Goal: Obtain resource: Obtain resource

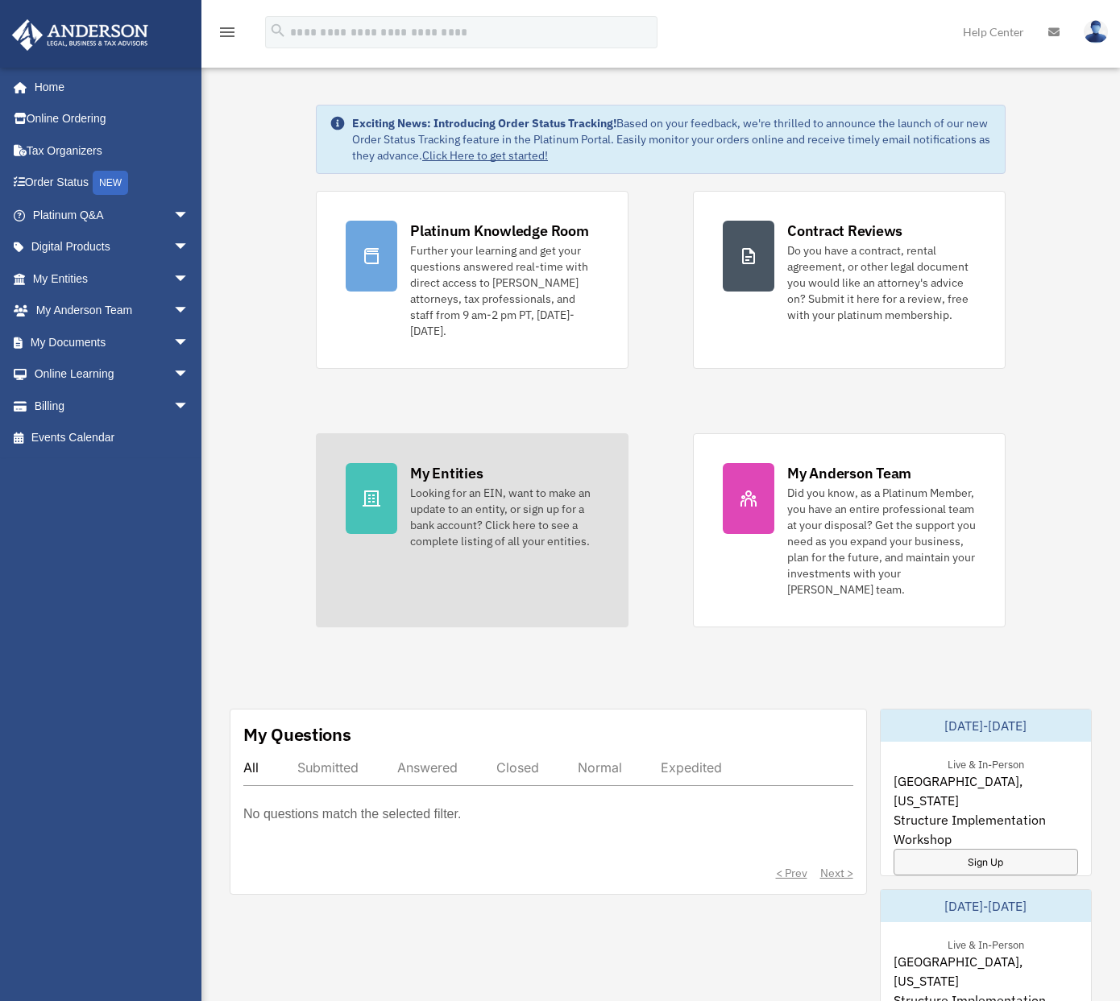
click at [447, 475] on div "My Entities" at bounding box center [446, 473] width 73 height 20
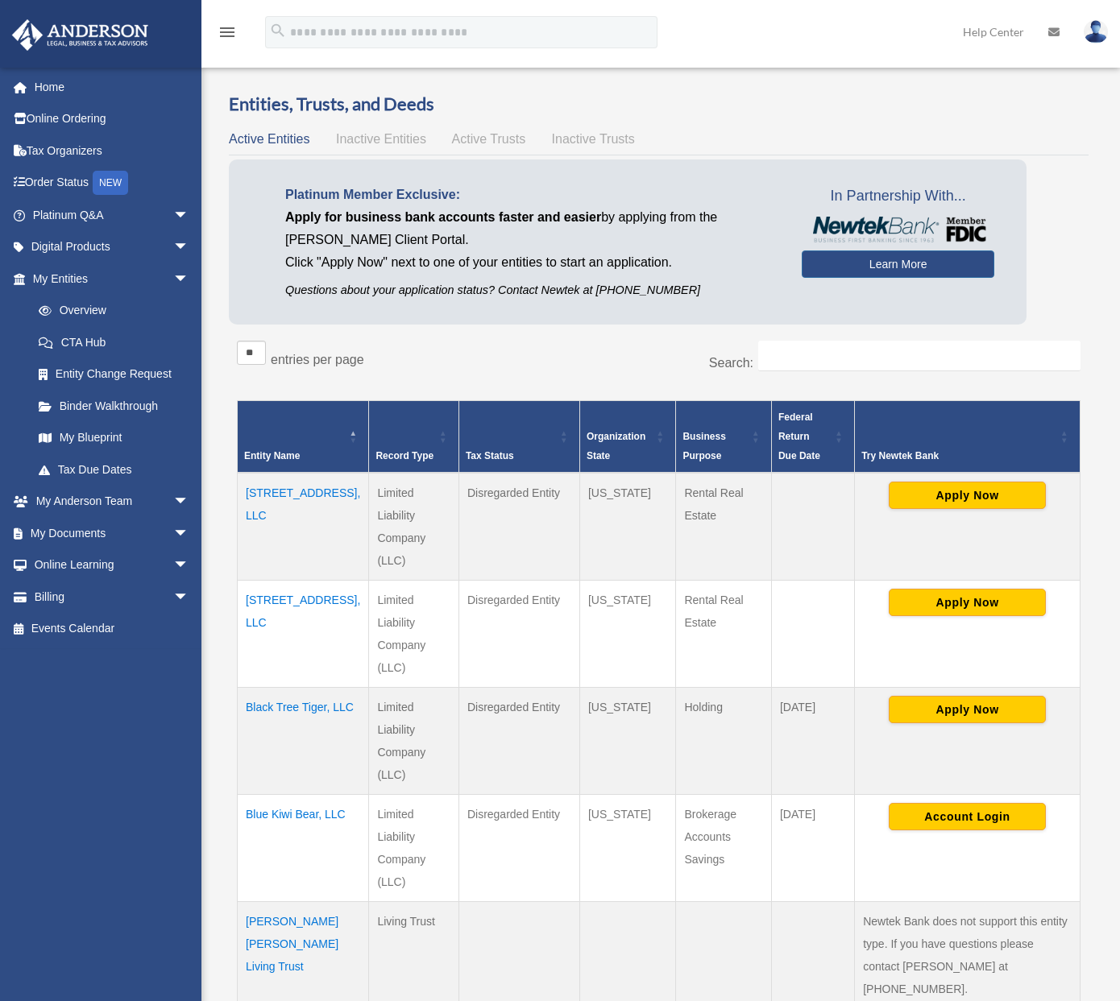
click at [296, 488] on td "[STREET_ADDRESS], LLC" at bounding box center [303, 527] width 131 height 108
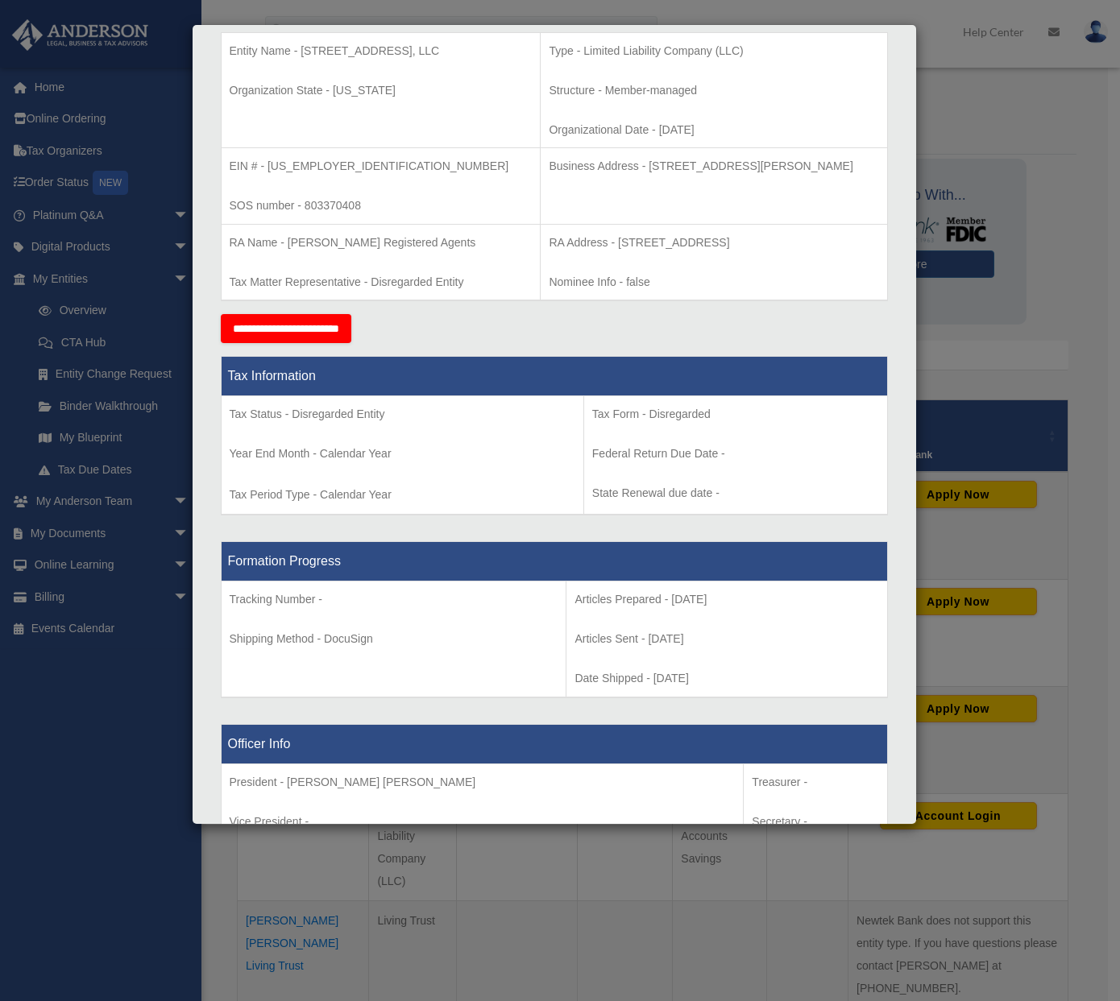
scroll to position [81, 0]
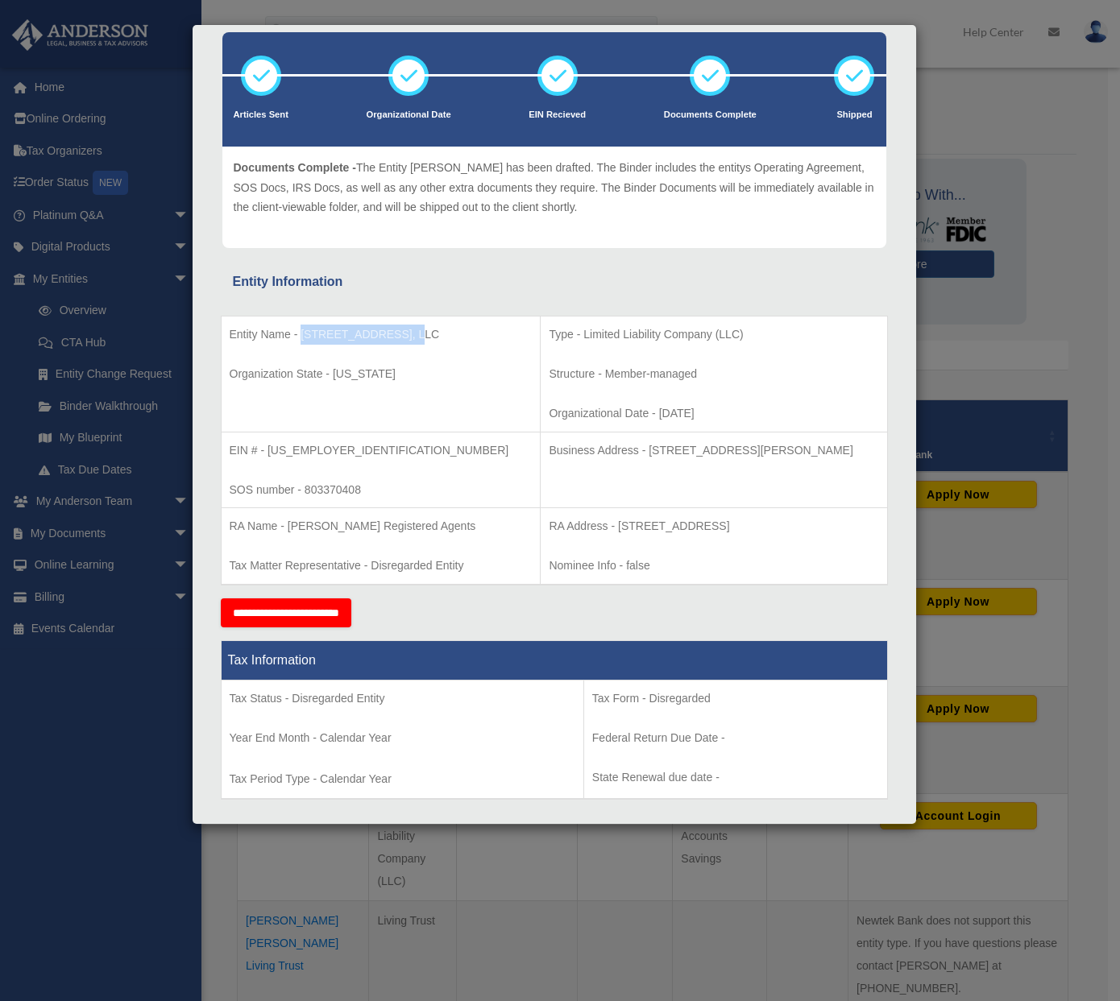
drag, startPoint x: 301, startPoint y: 330, endPoint x: 410, endPoint y: 338, distance: 109.1
click at [410, 338] on p "Entity Name - 3131 S 13th St, LLC" at bounding box center [381, 335] width 303 height 20
copy p "3131 S 13th St, LLC"
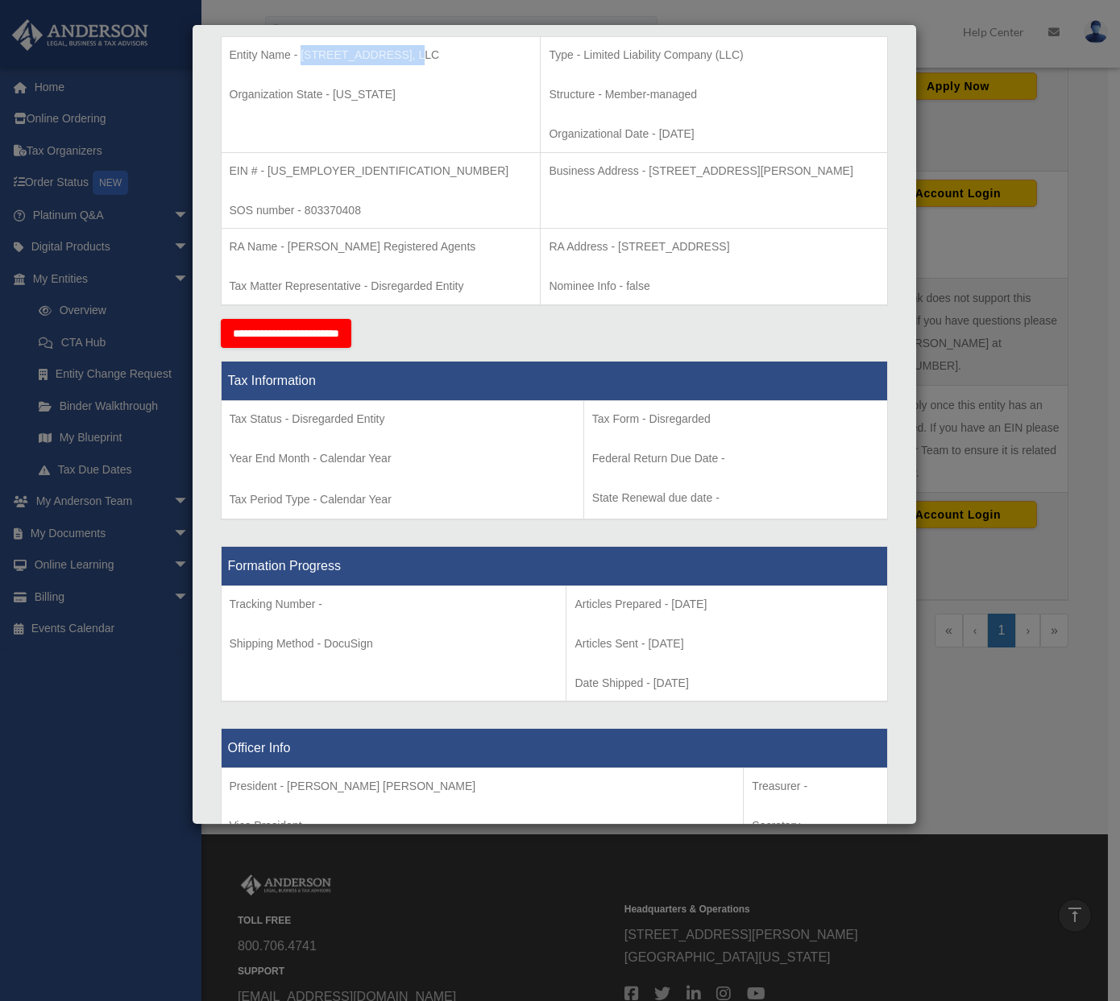
scroll to position [0, 0]
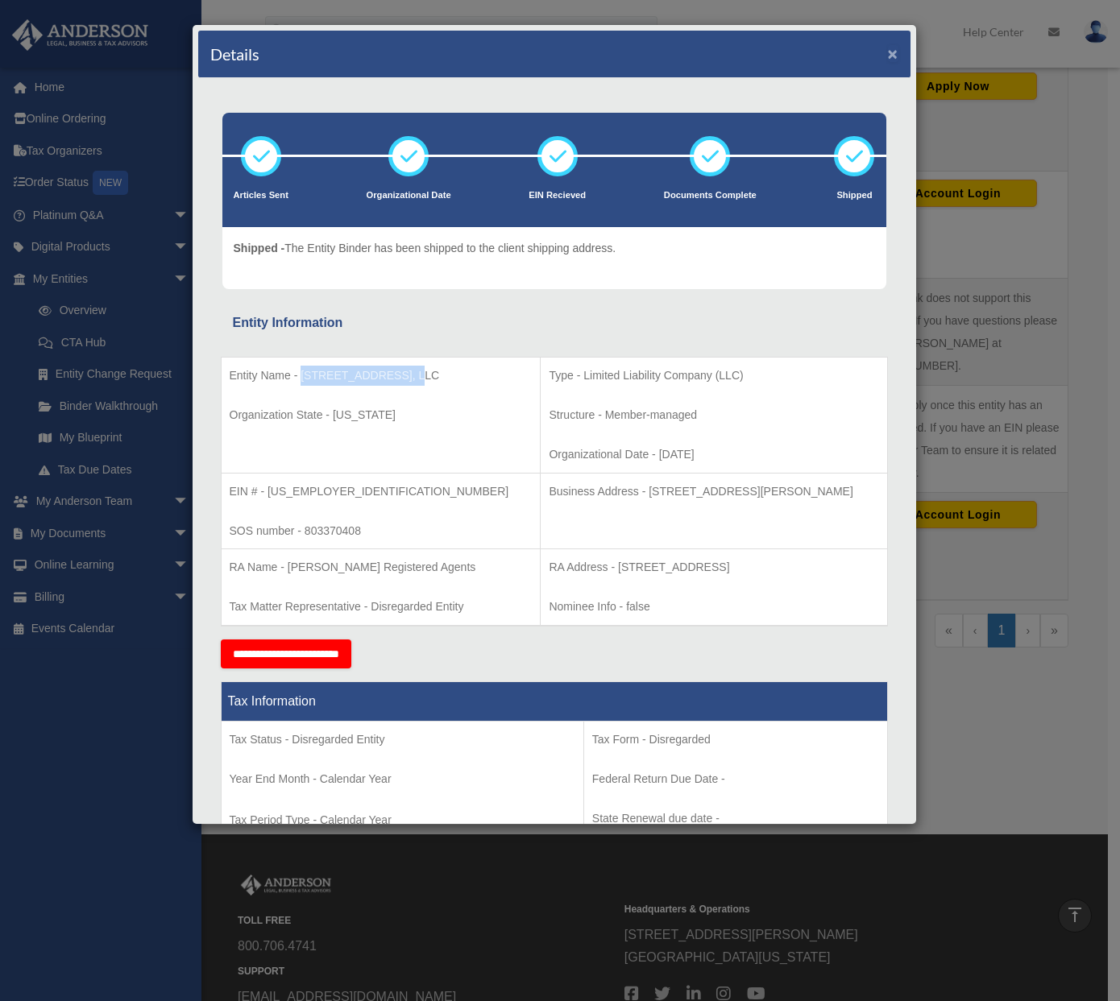
click at [888, 54] on button "×" at bounding box center [893, 53] width 10 height 17
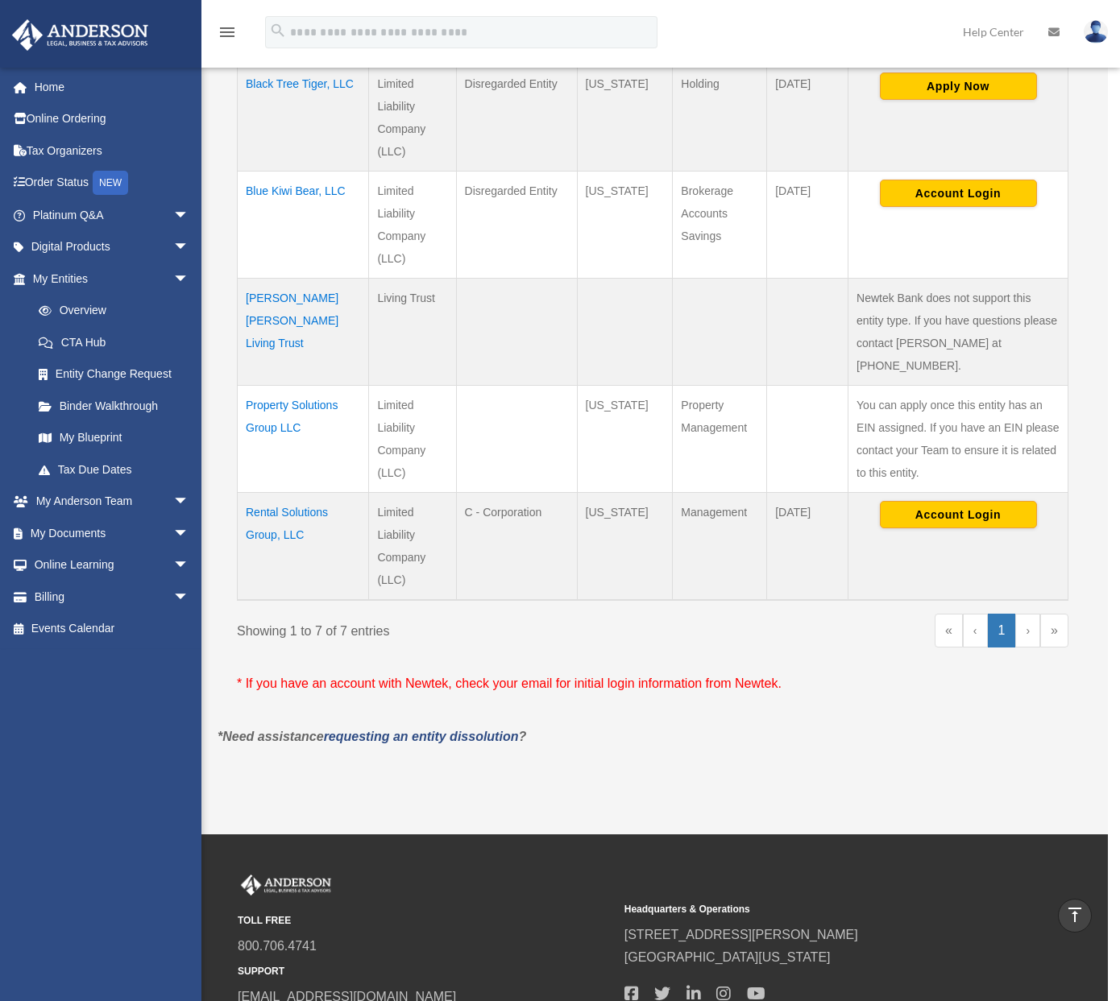
scroll to position [556, 0]
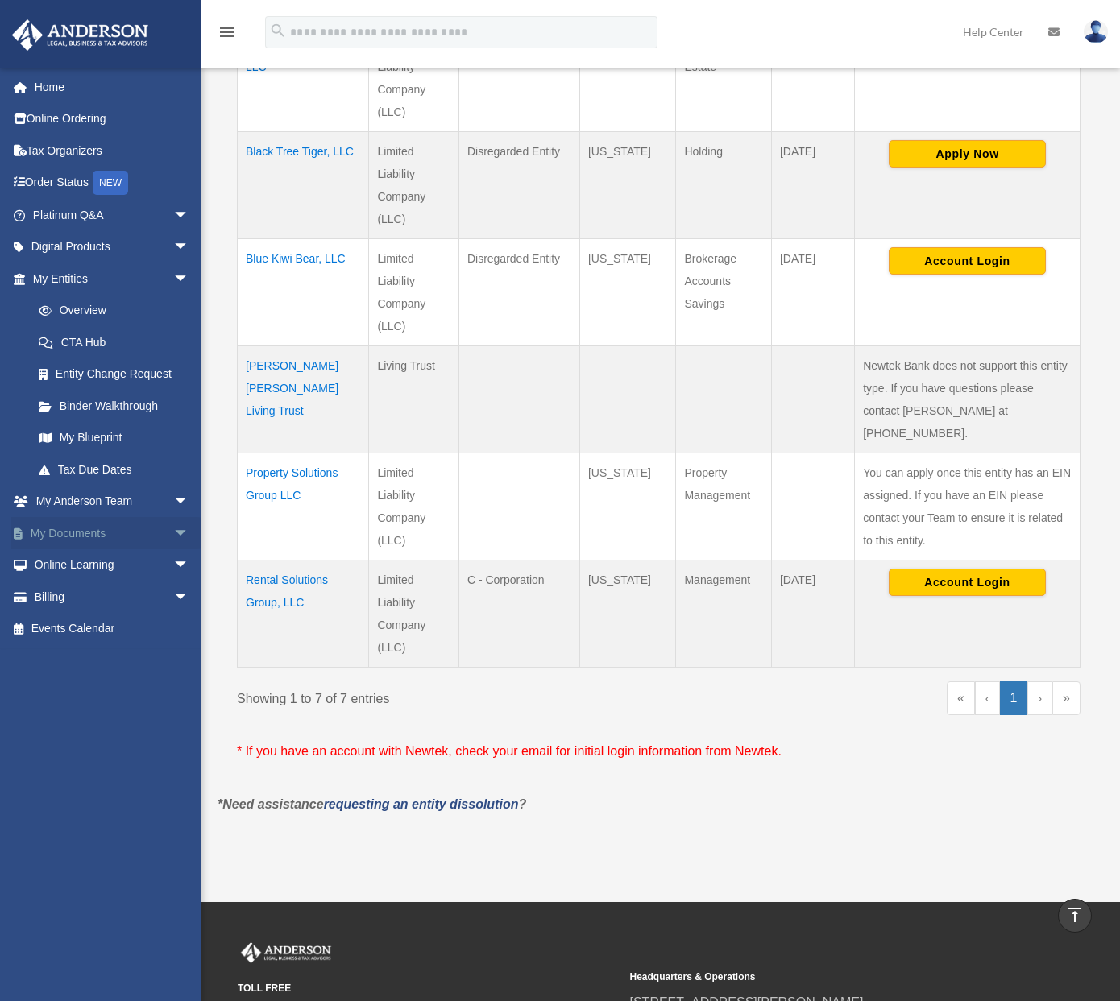
click at [135, 537] on link "My Documents arrow_drop_down" at bounding box center [112, 533] width 202 height 32
click at [176, 533] on span "arrow_drop_down" at bounding box center [189, 533] width 32 height 33
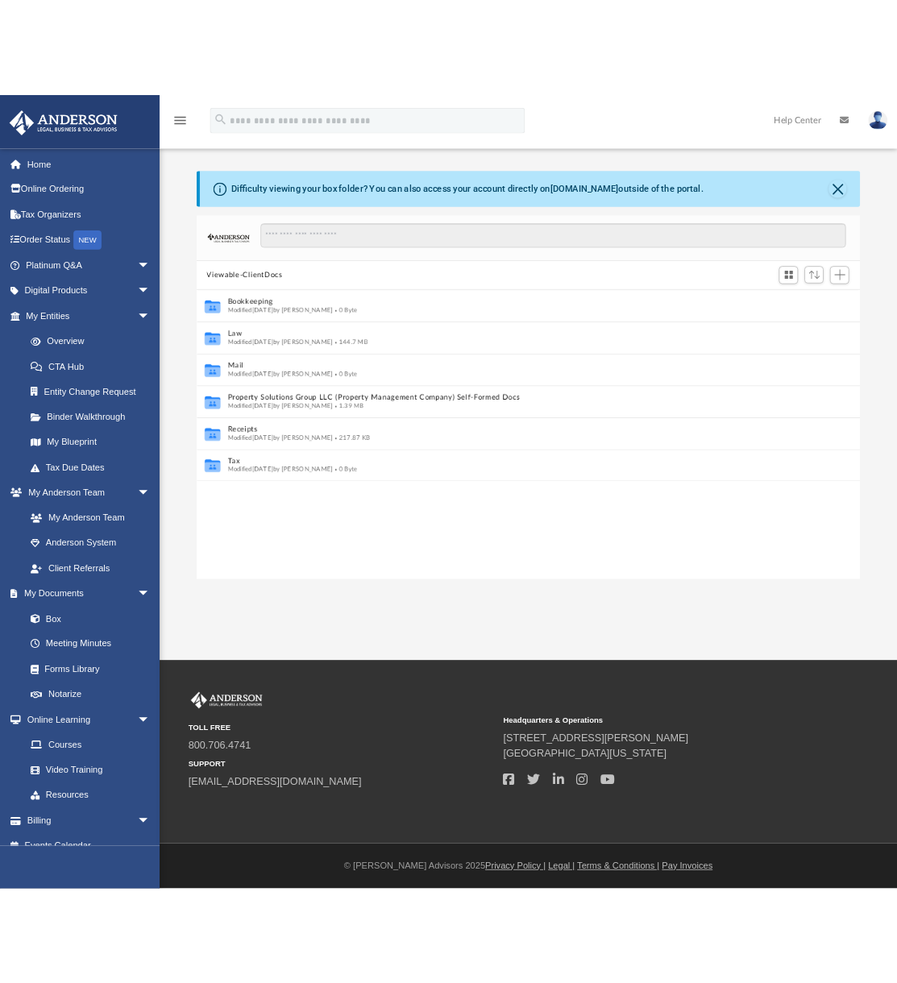
scroll to position [13, 13]
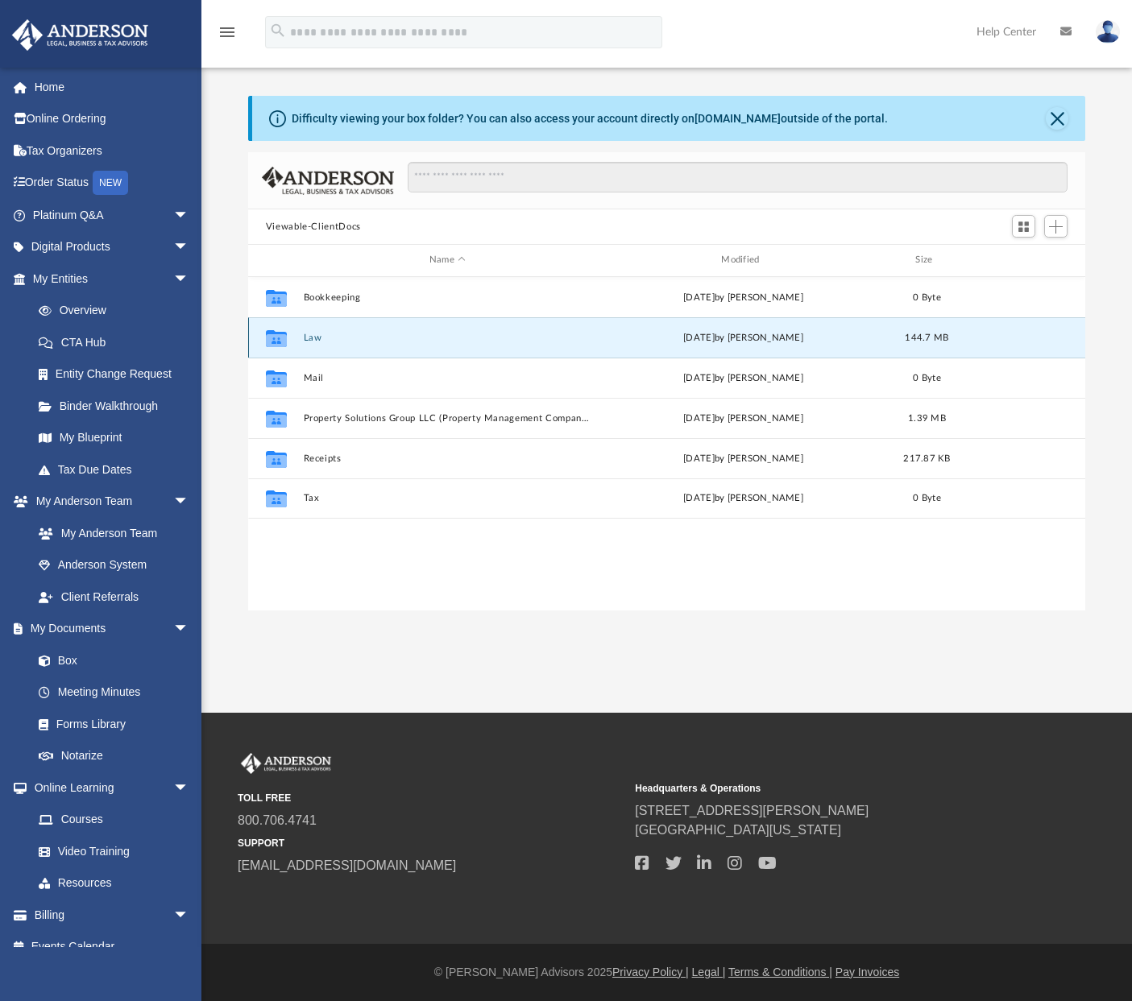
click at [313, 338] on button "Law" at bounding box center [447, 338] width 288 height 10
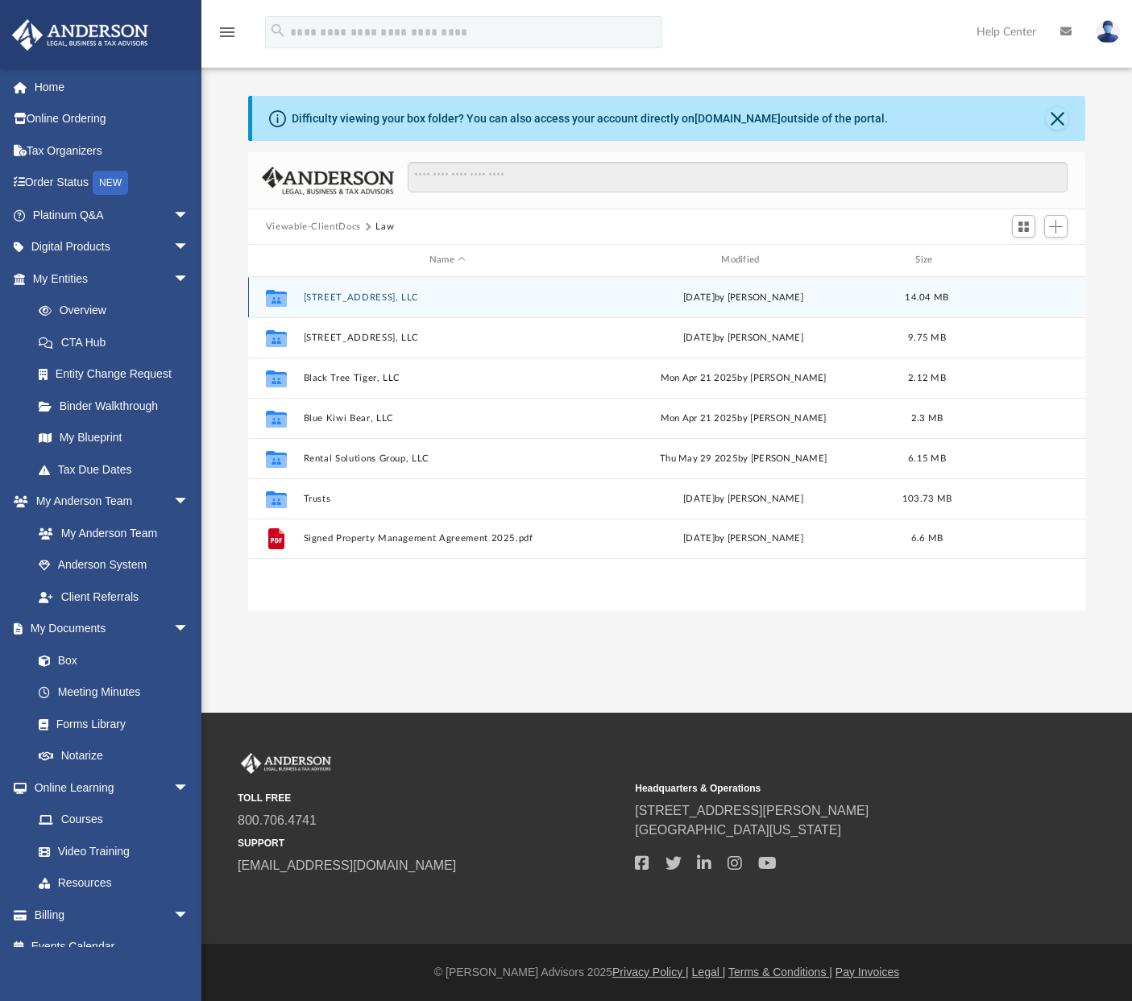
click at [339, 294] on button "3131 S 13th St, LLC" at bounding box center [447, 297] width 288 height 10
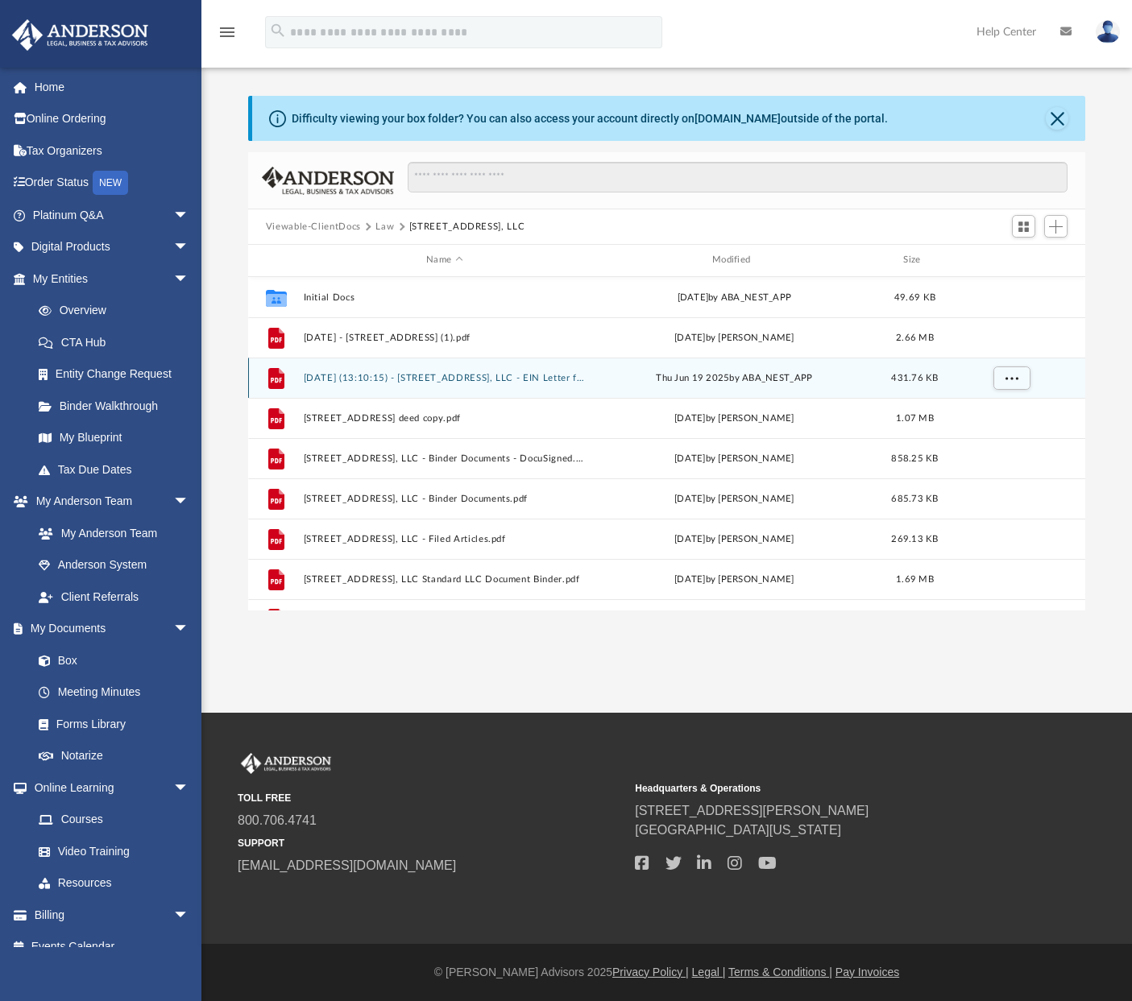
click at [494, 375] on button "[DATE] (13:10:15) - [STREET_ADDRESS], LLC - EIN Letter from IRS.pdf" at bounding box center [444, 378] width 283 height 10
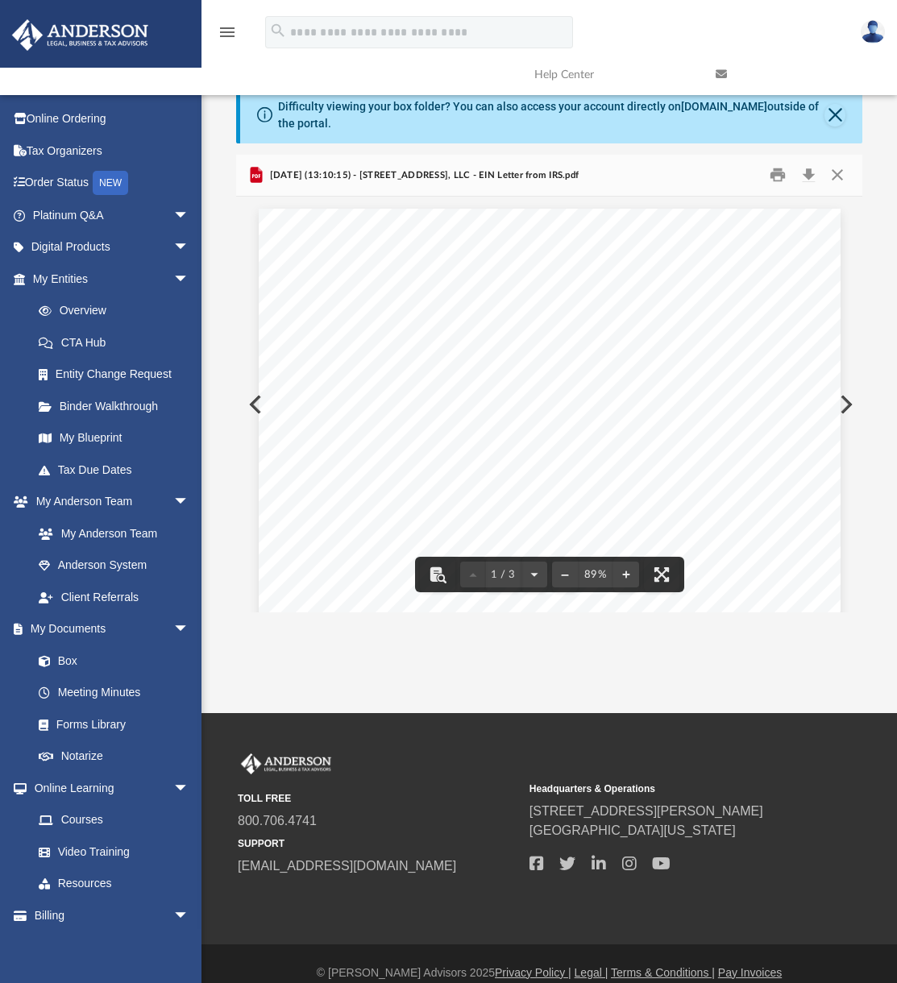
scroll to position [354, 613]
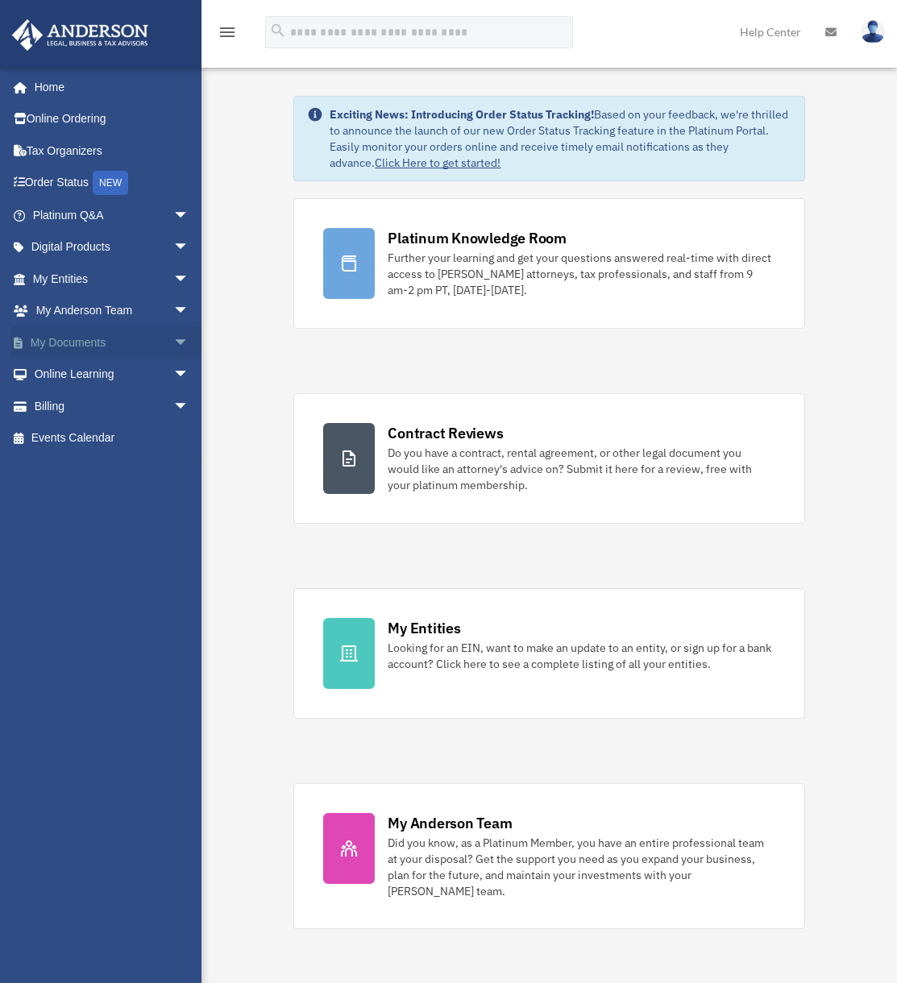
click at [173, 348] on span "arrow_drop_down" at bounding box center [189, 342] width 32 height 33
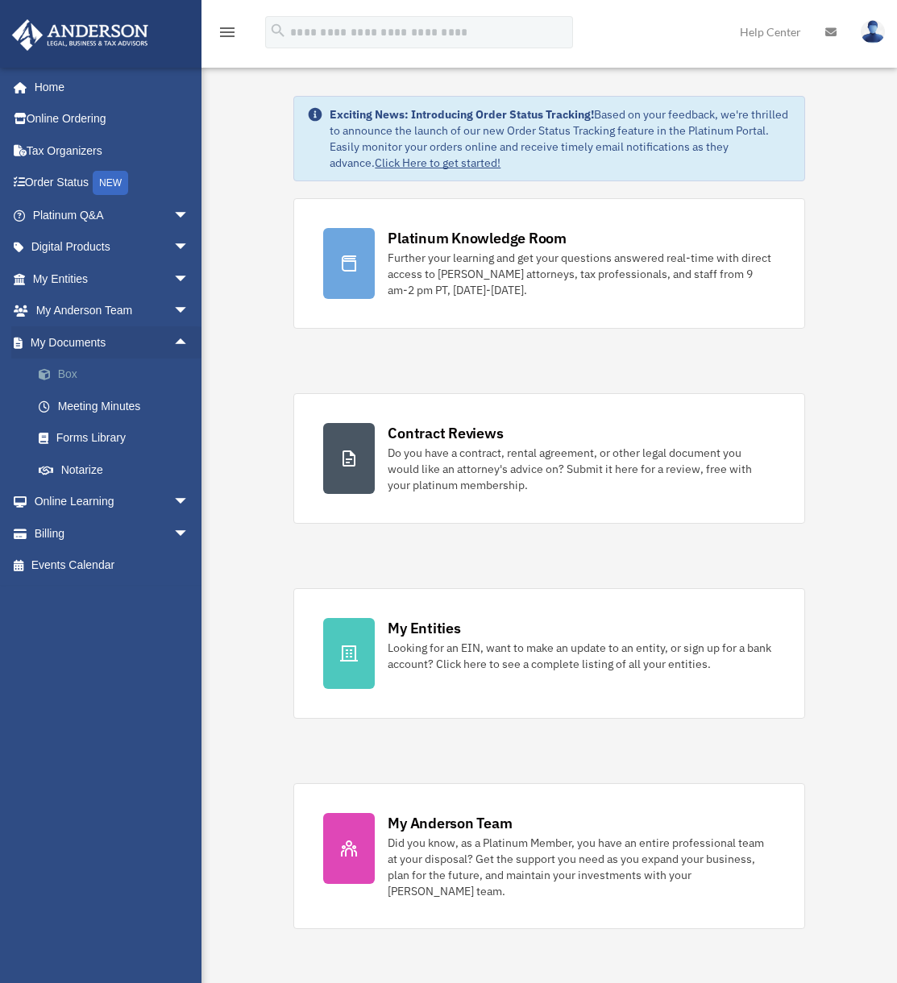
click at [73, 373] on link "Box" at bounding box center [118, 375] width 191 height 32
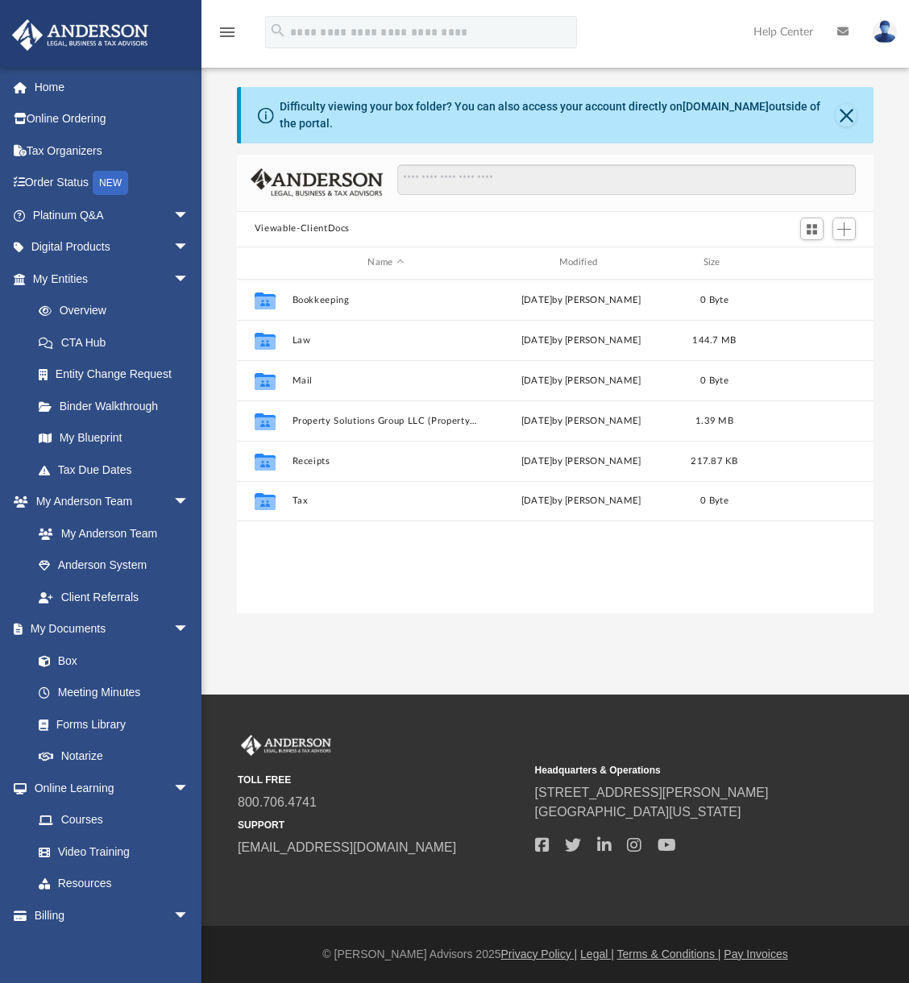
scroll to position [354, 624]
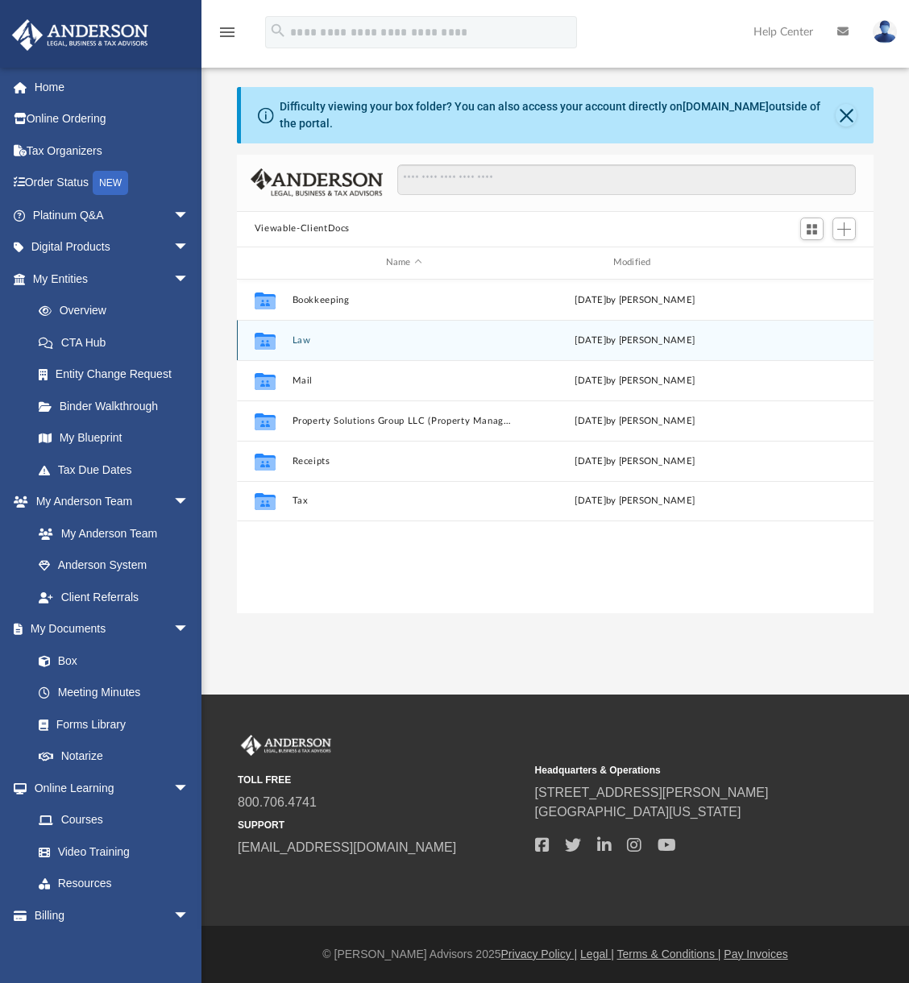
click at [298, 338] on button "Law" at bounding box center [404, 340] width 224 height 10
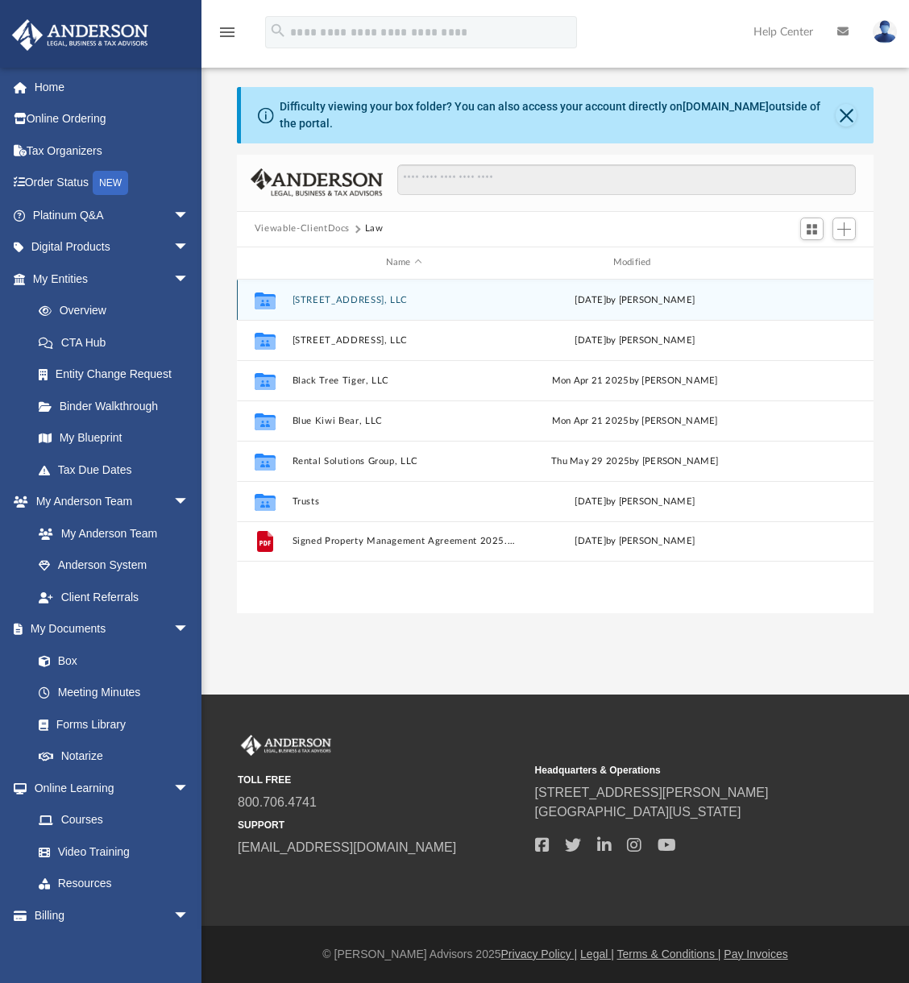
click at [334, 296] on button "[STREET_ADDRESS], LLC" at bounding box center [404, 300] width 224 height 10
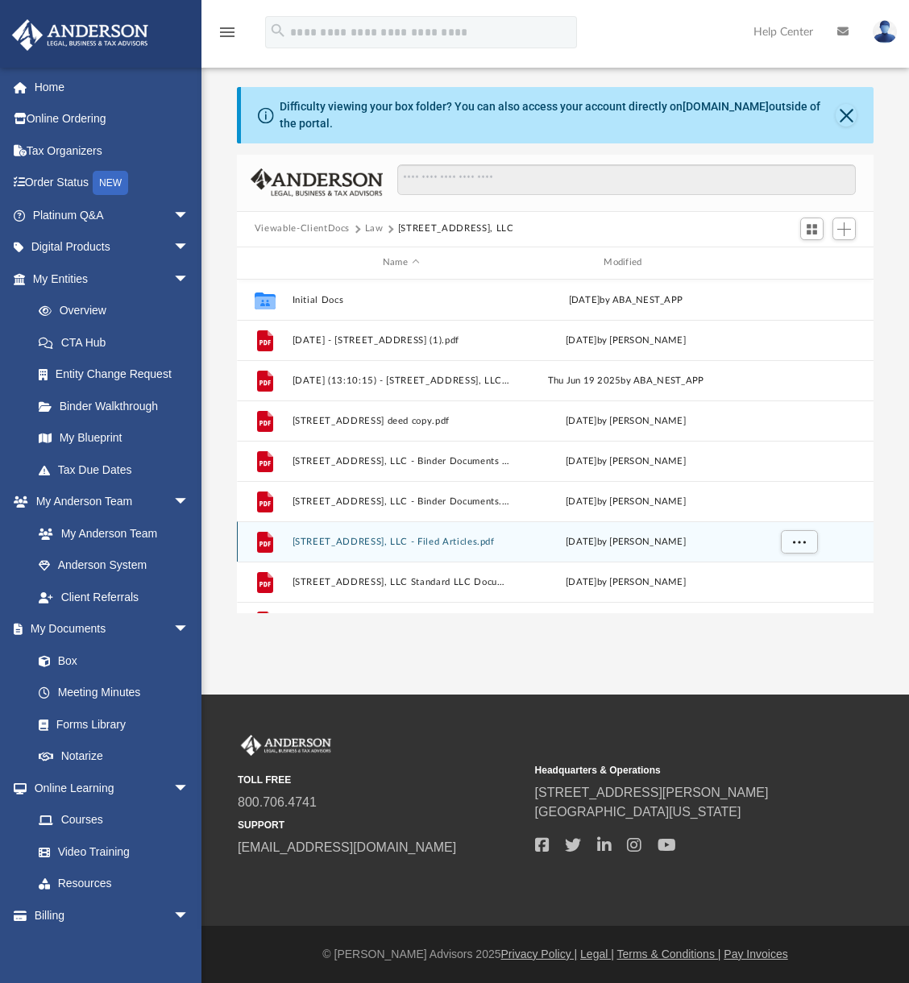
click at [426, 543] on button "[STREET_ADDRESS], LLC - Filed Articles.pdf" at bounding box center [401, 542] width 218 height 10
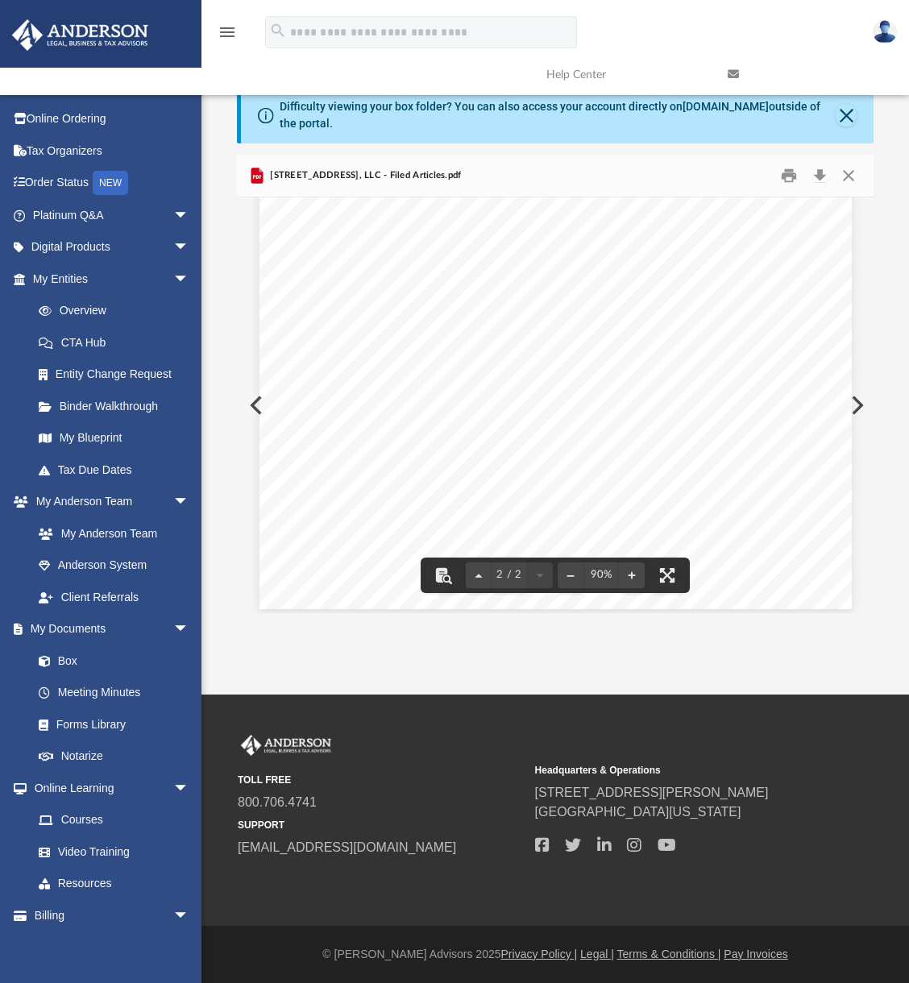
scroll to position [1165, 0]
